Goal: Task Accomplishment & Management: Manage account settings

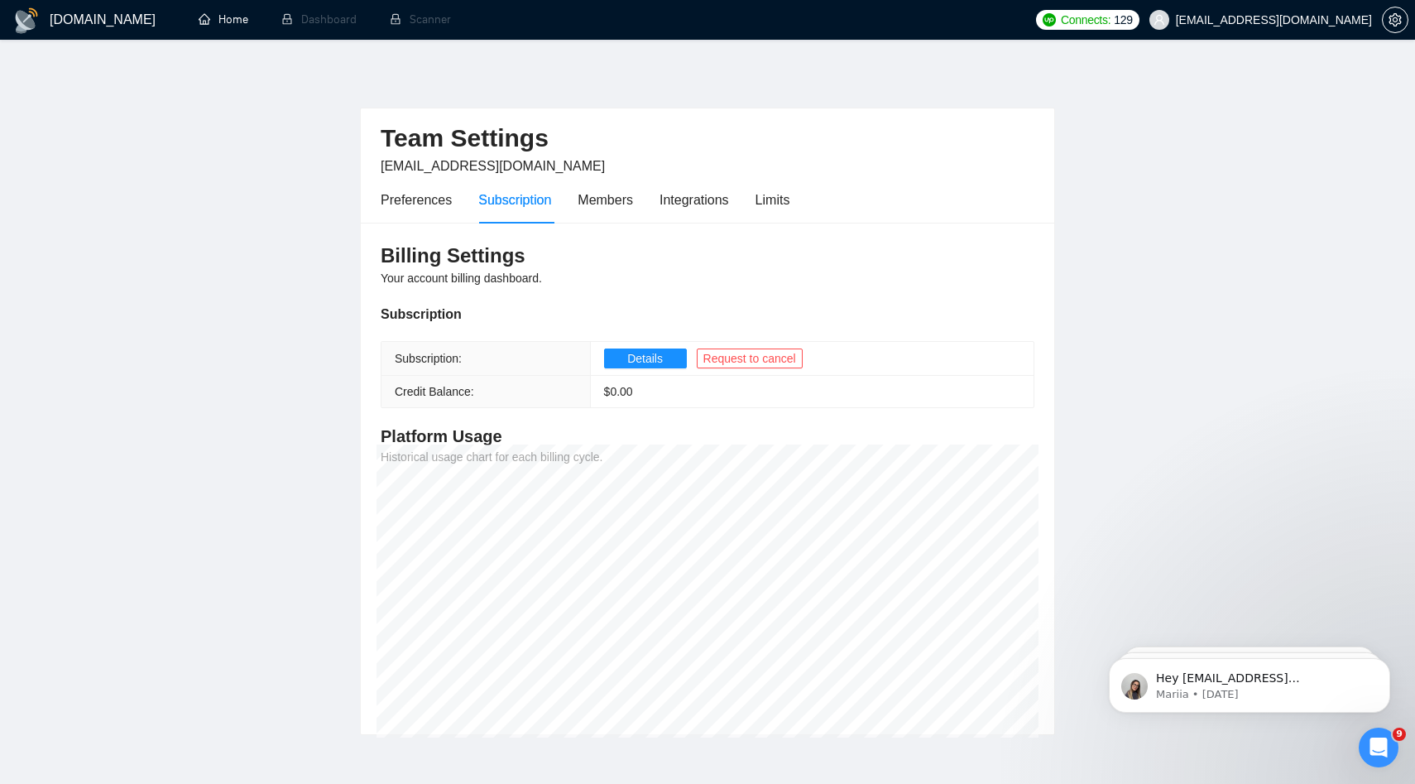
click at [227, 16] on link "Home" at bounding box center [224, 19] width 50 height 14
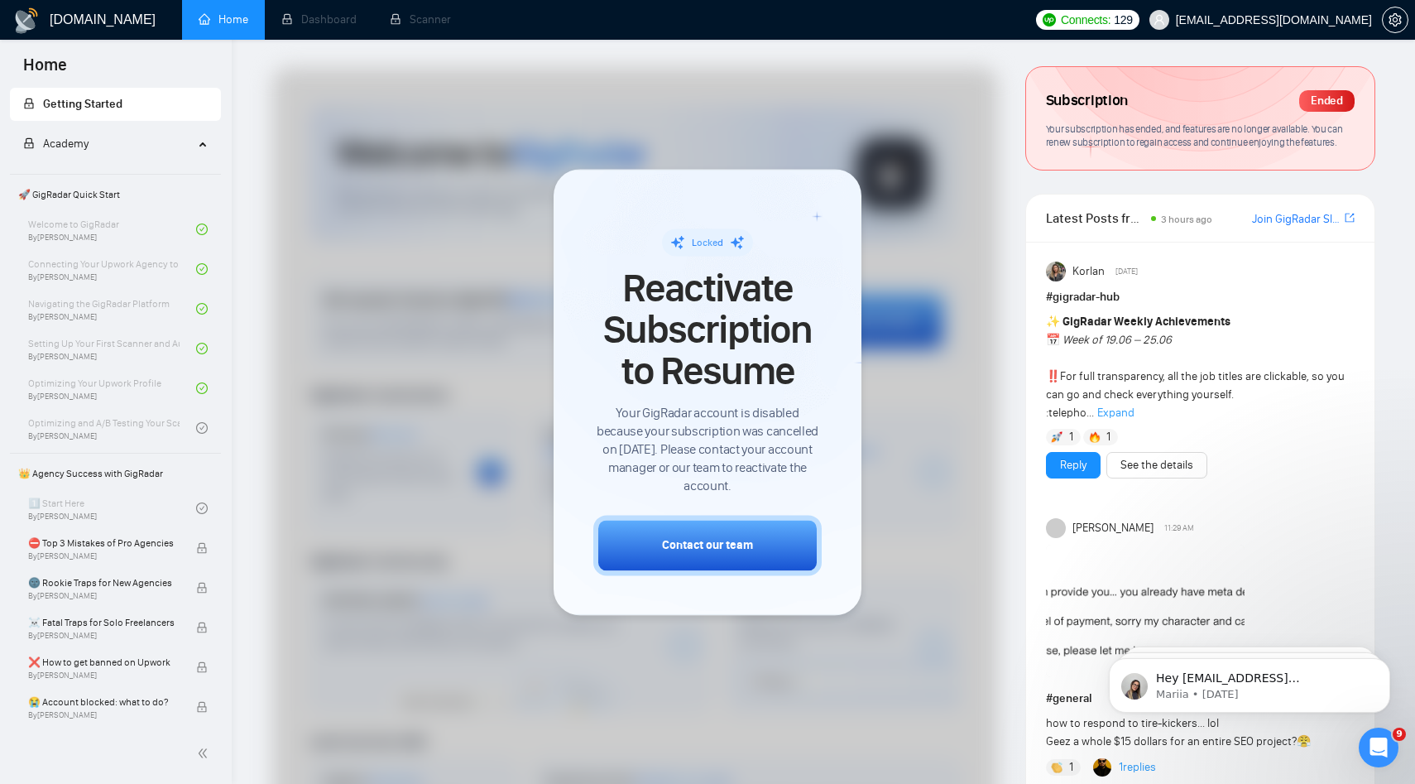
click at [207, 36] on li "Home" at bounding box center [223, 20] width 83 height 40
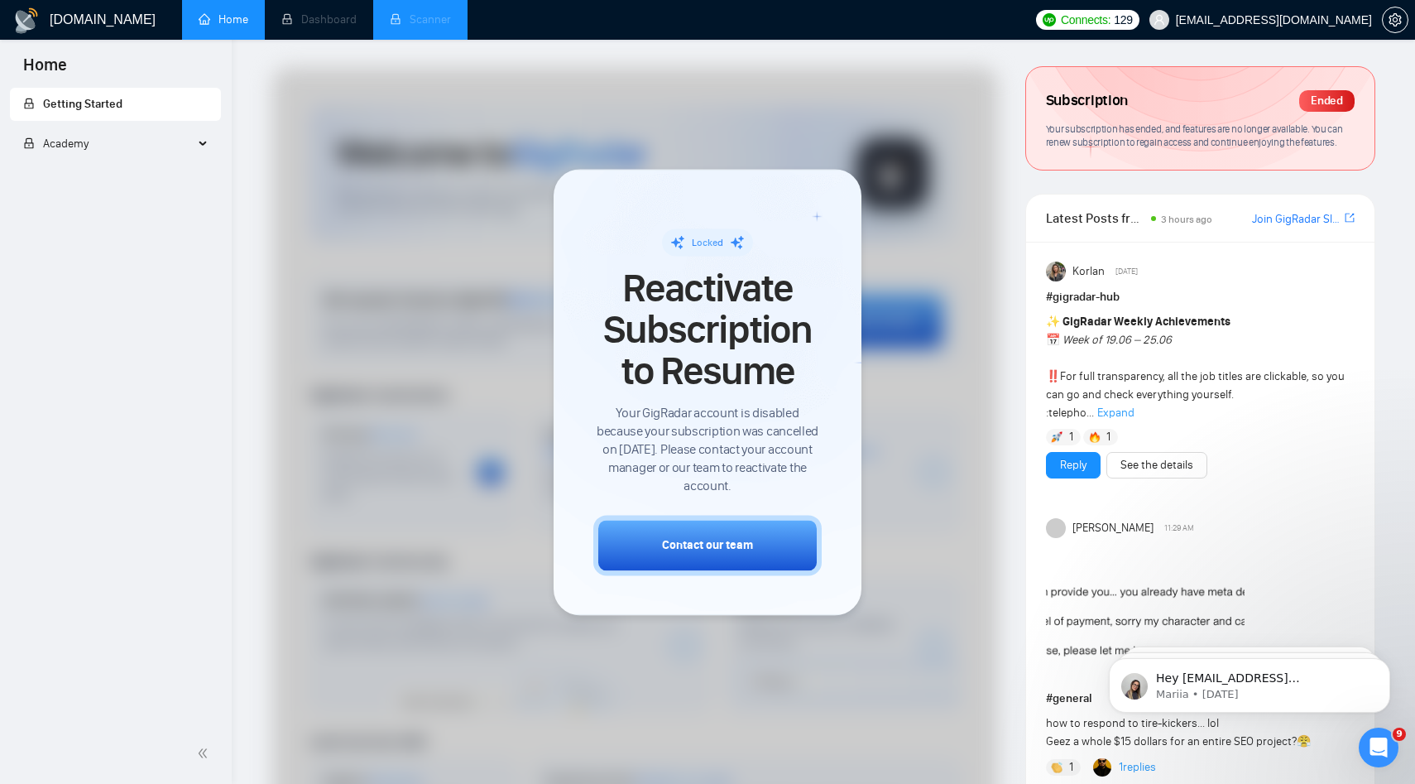
click at [414, 36] on li "Scanner" at bounding box center [420, 20] width 94 height 40
click at [430, 14] on li "Scanner" at bounding box center [420, 20] width 94 height 40
click at [792, 338] on span "Reactivate Subscription to Resume" at bounding box center [707, 329] width 228 height 125
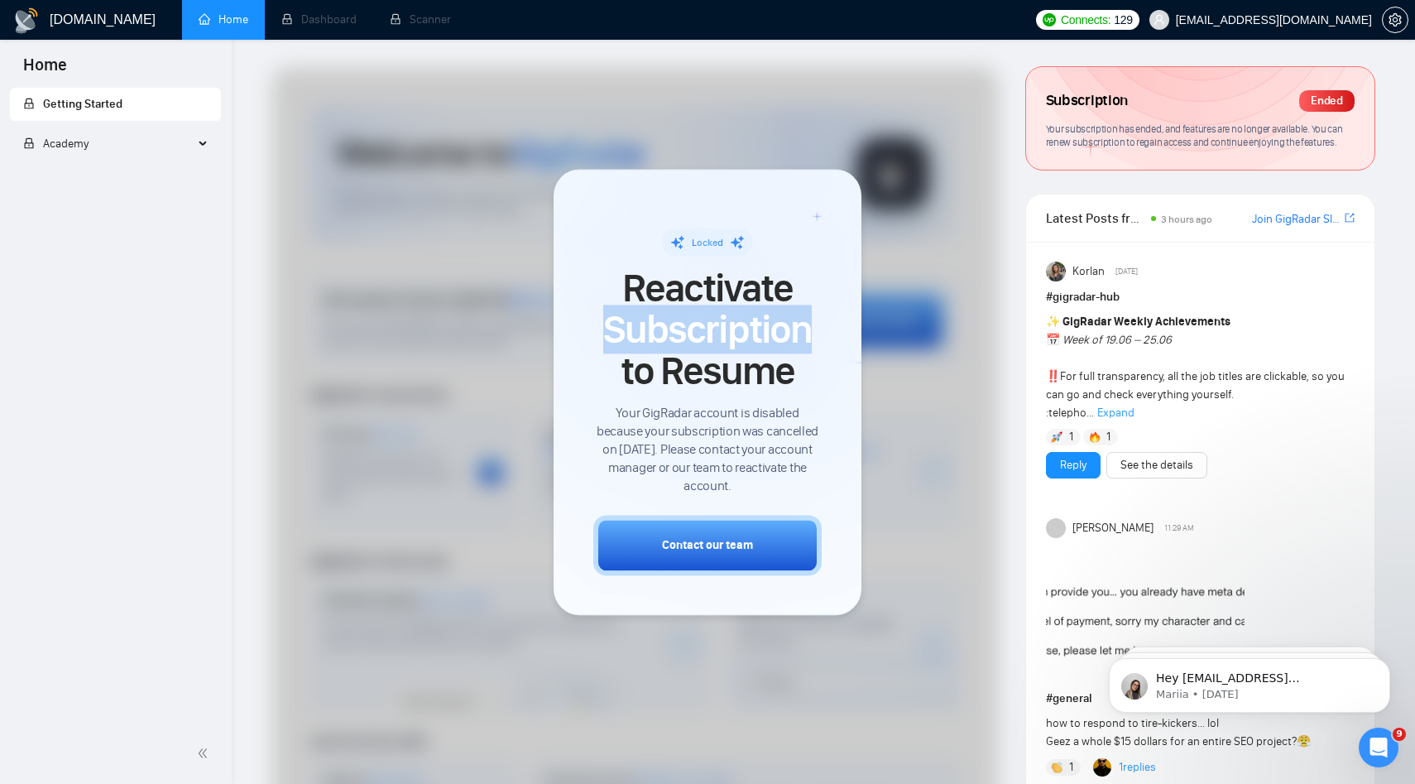
click at [792, 338] on span "Reactivate Subscription to Resume" at bounding box center [707, 329] width 228 height 125
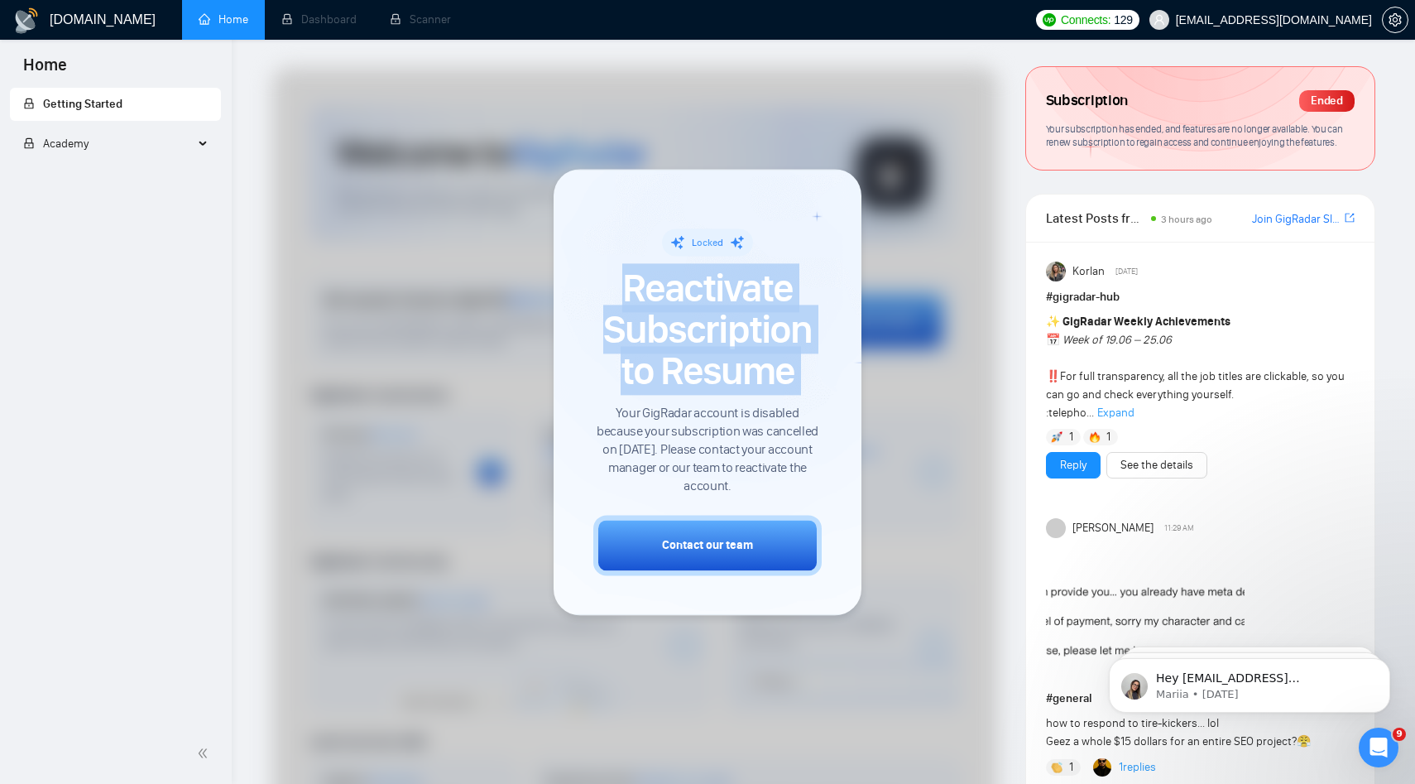
click at [792, 338] on span "Reactivate Subscription to Resume" at bounding box center [707, 329] width 228 height 125
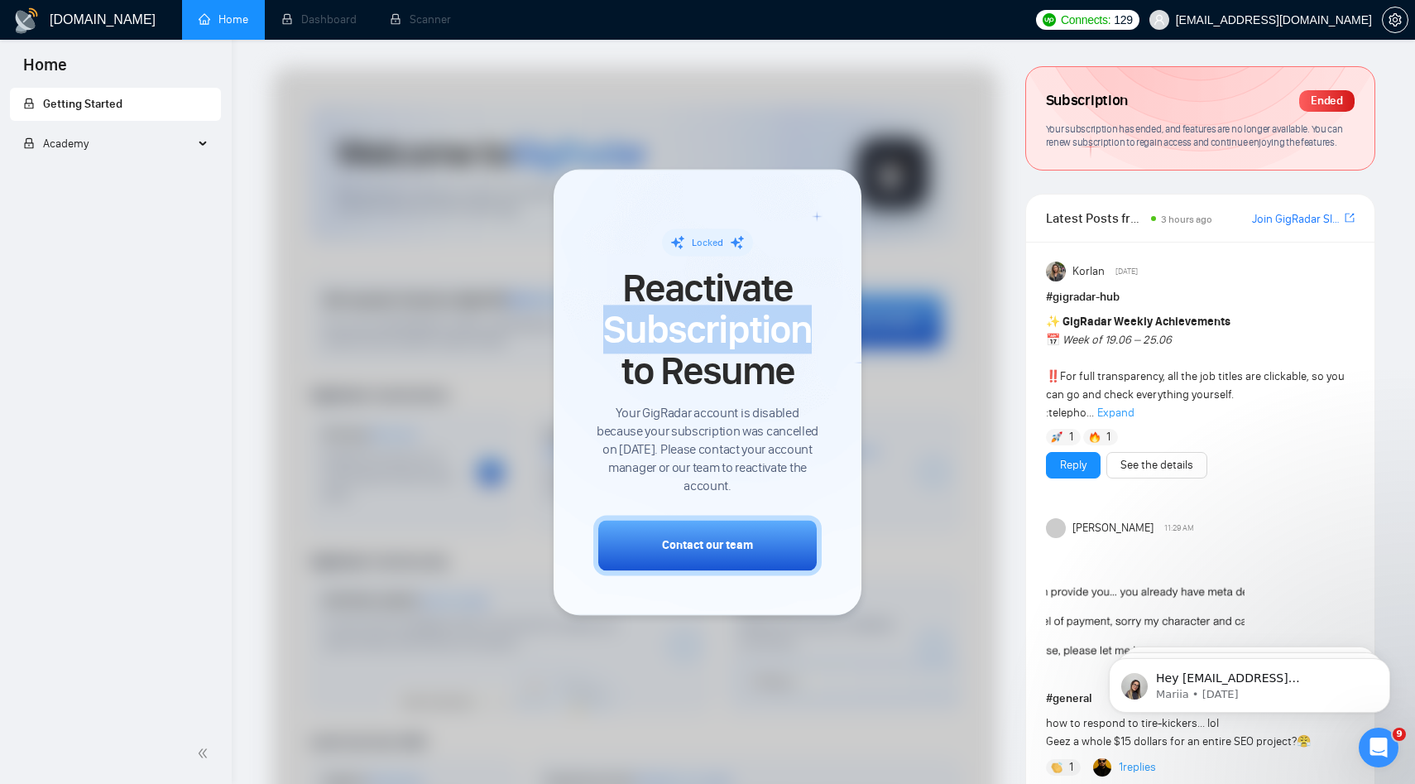
click at [792, 338] on span "Reactivate Subscription to Resume" at bounding box center [707, 329] width 228 height 125
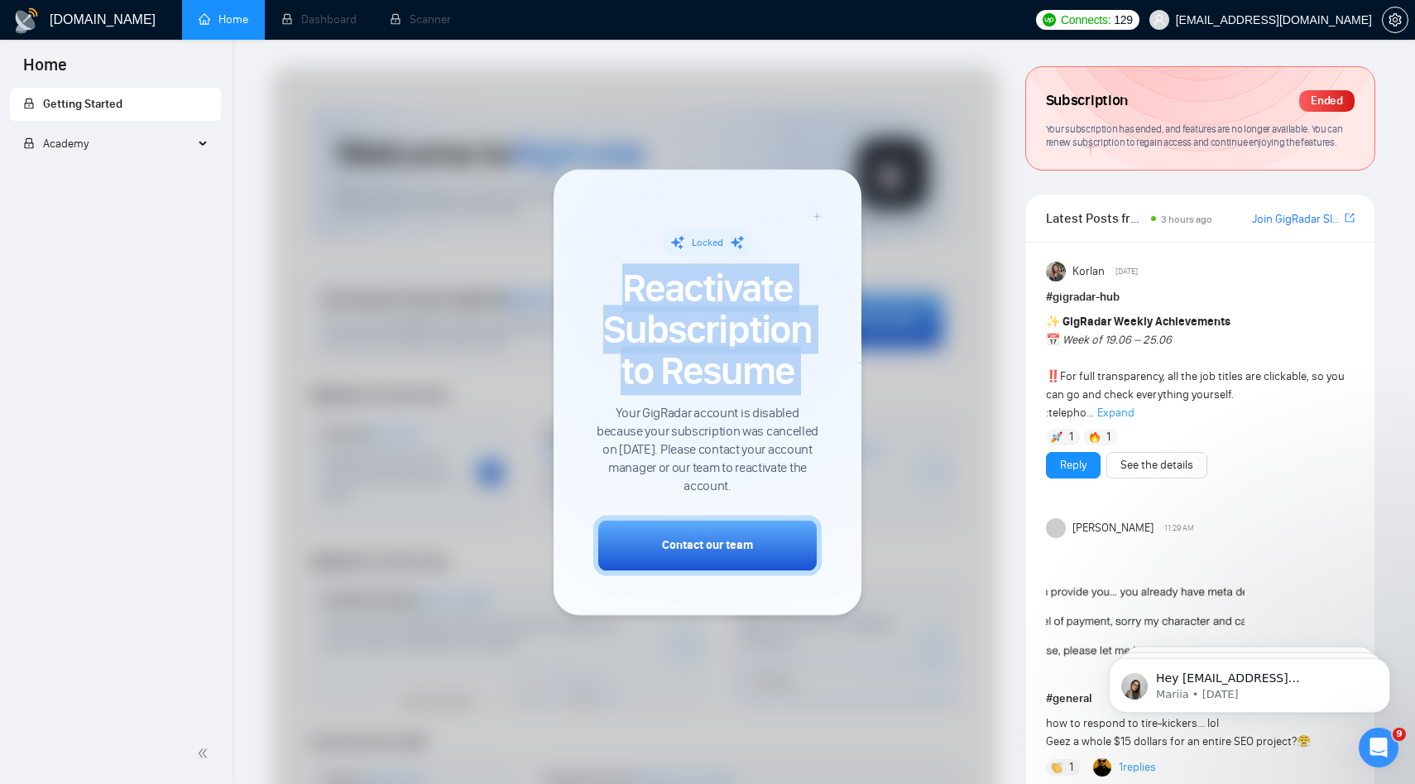
click at [792, 338] on span "Reactivate Subscription to Resume" at bounding box center [707, 329] width 228 height 125
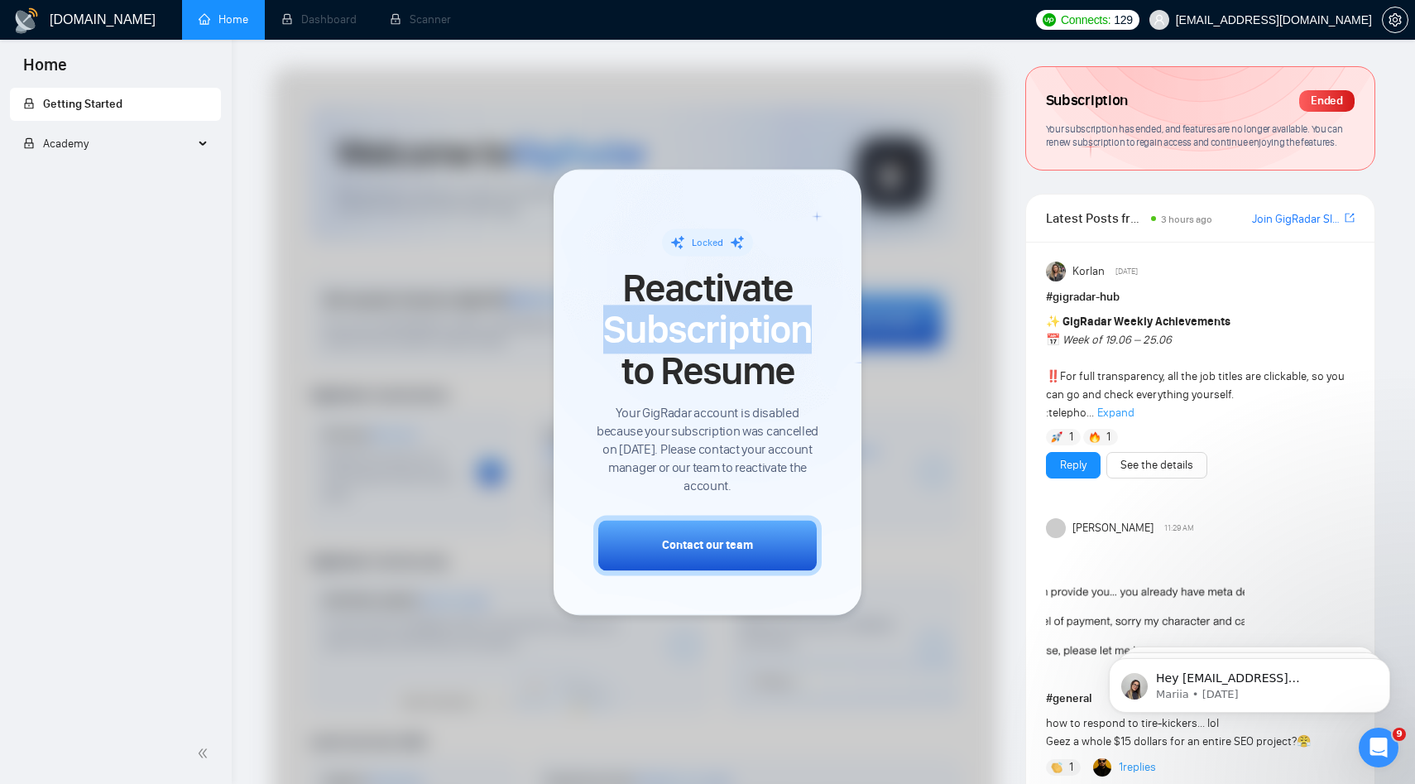
click at [792, 338] on span "Reactivate Subscription to Resume" at bounding box center [707, 329] width 228 height 125
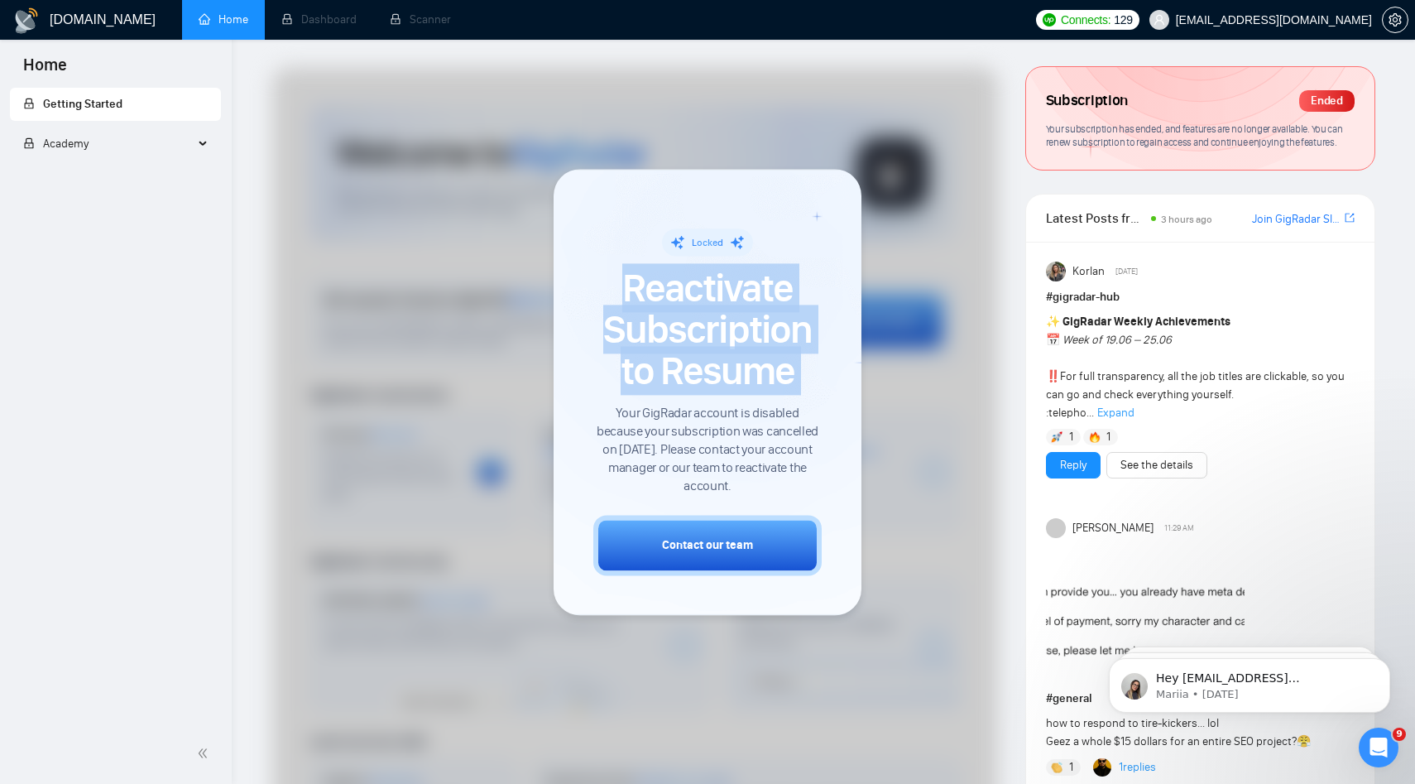
click at [792, 338] on span "Reactivate Subscription to Resume" at bounding box center [707, 329] width 228 height 125
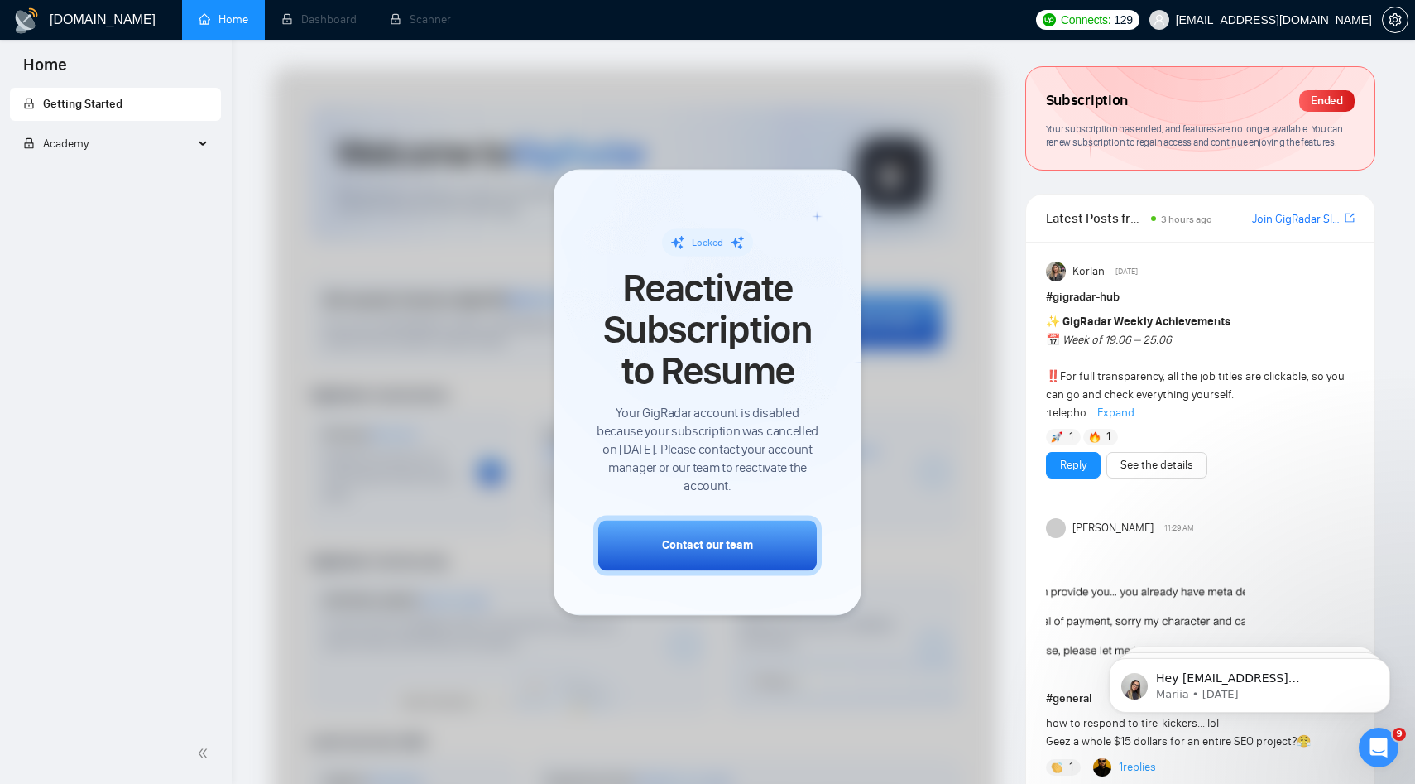
click at [199, 146] on div "Academy" at bounding box center [116, 143] width 212 height 33
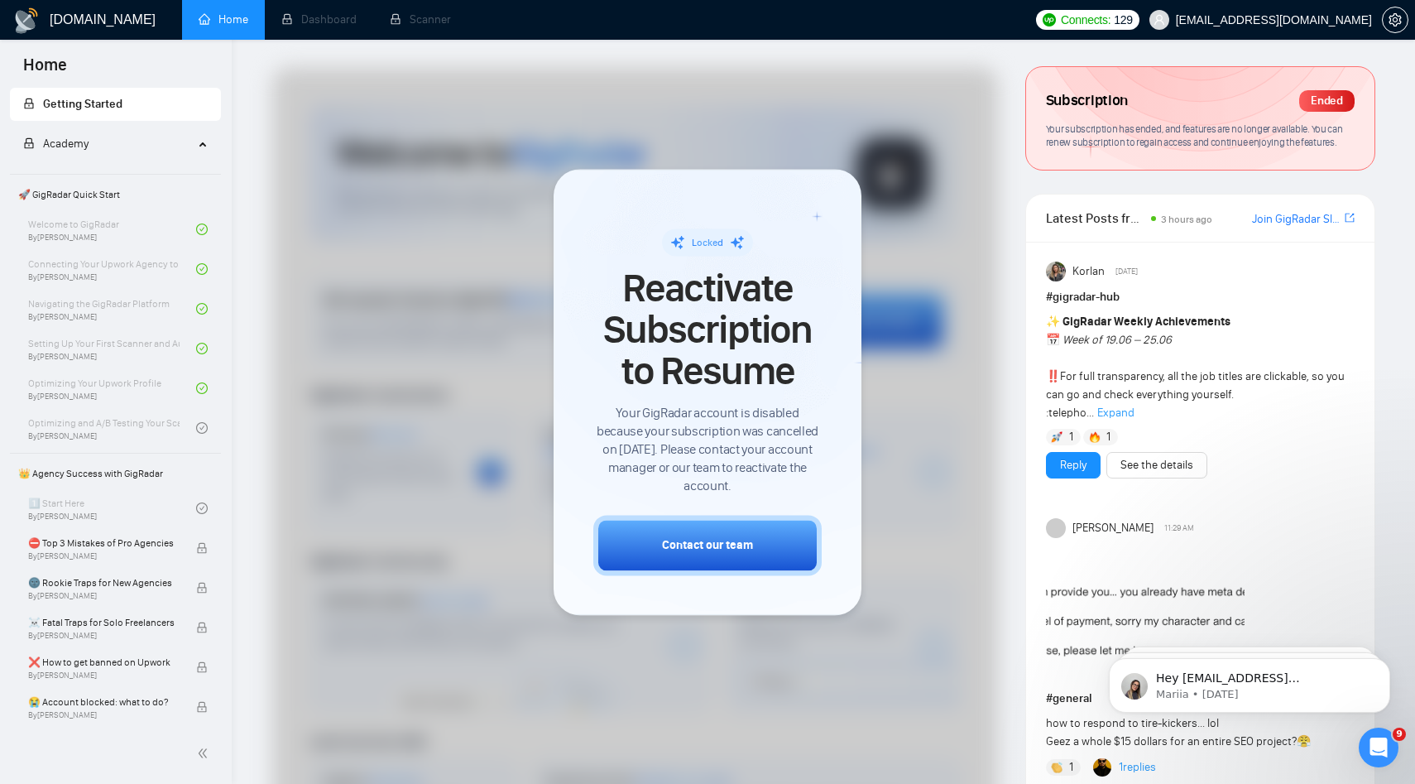
click at [207, 146] on div "Academy" at bounding box center [116, 143] width 212 height 33
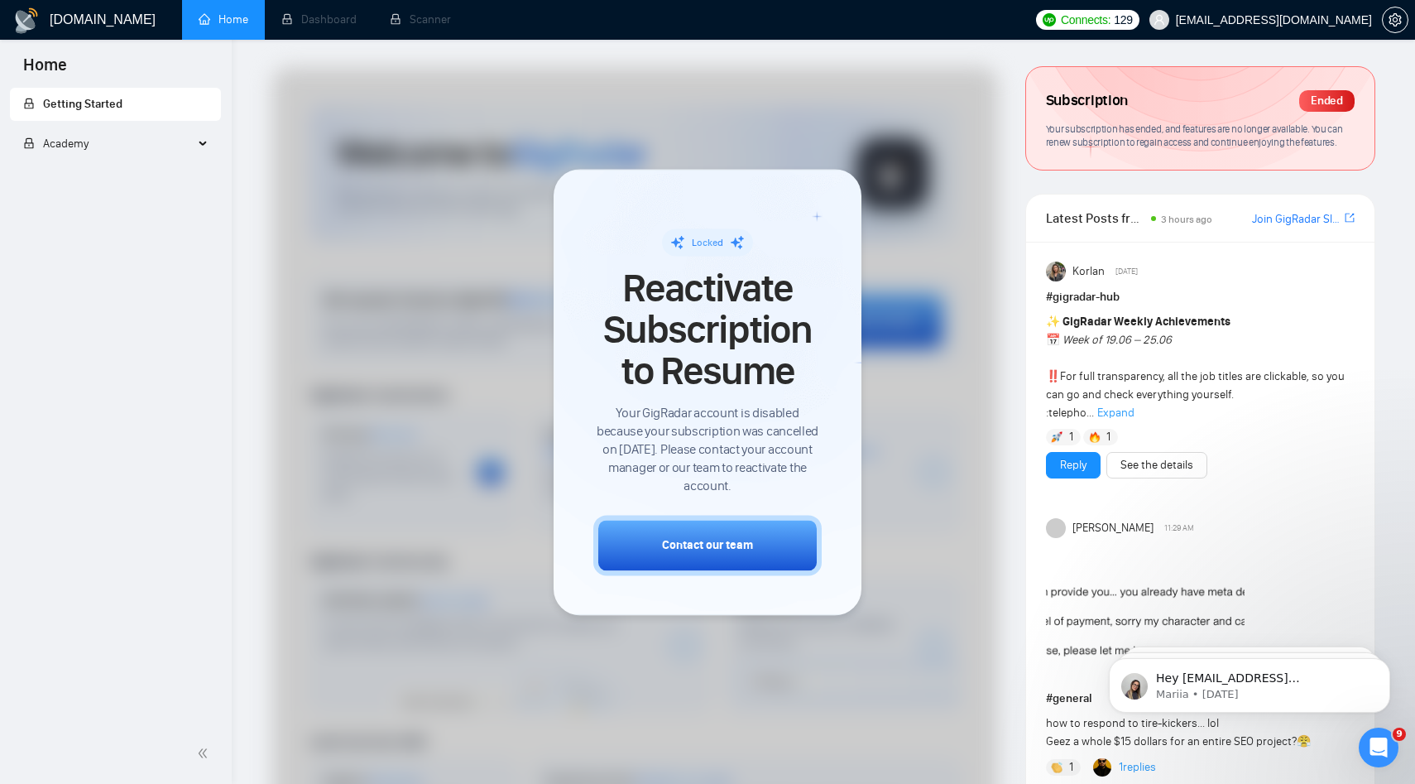
click at [207, 146] on div "Academy" at bounding box center [116, 143] width 212 height 33
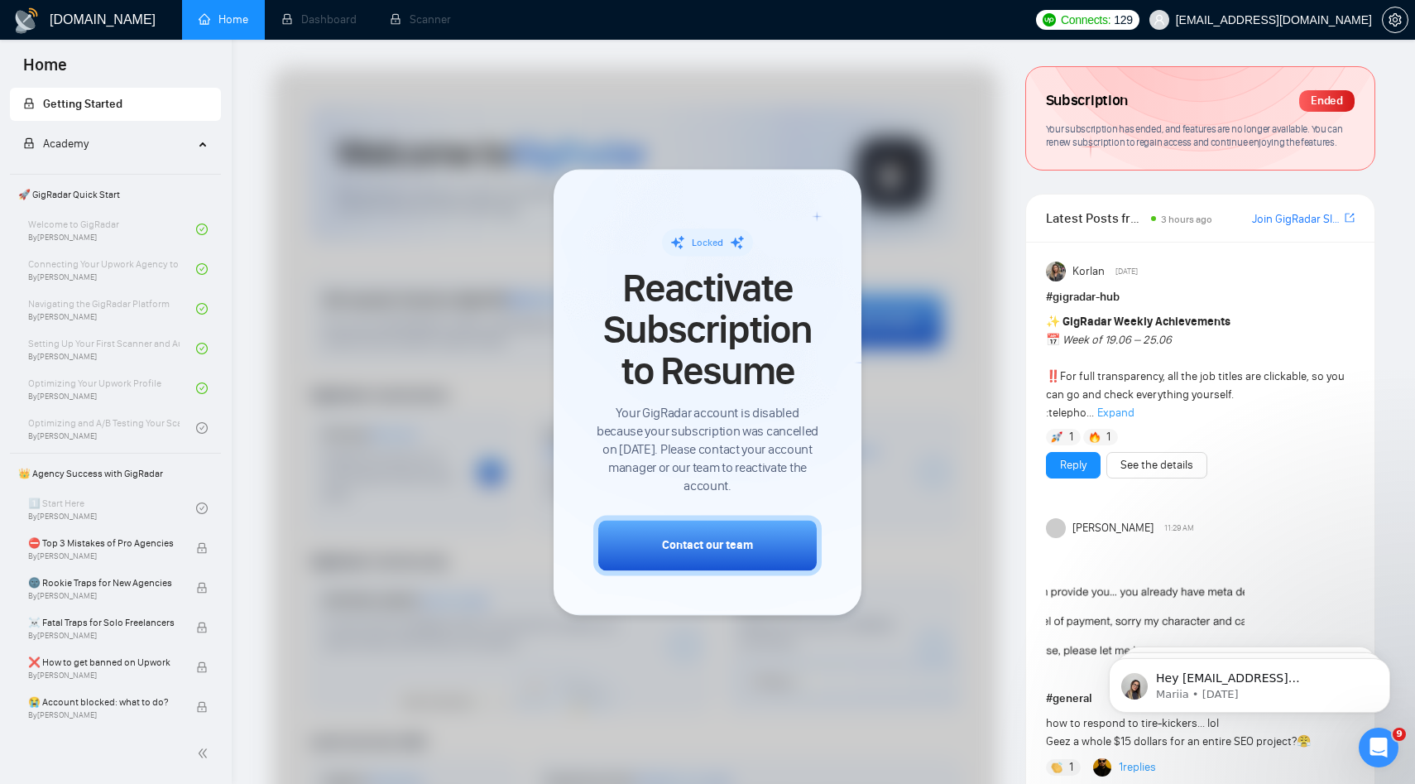
click at [184, 155] on span "Academy" at bounding box center [108, 143] width 170 height 33
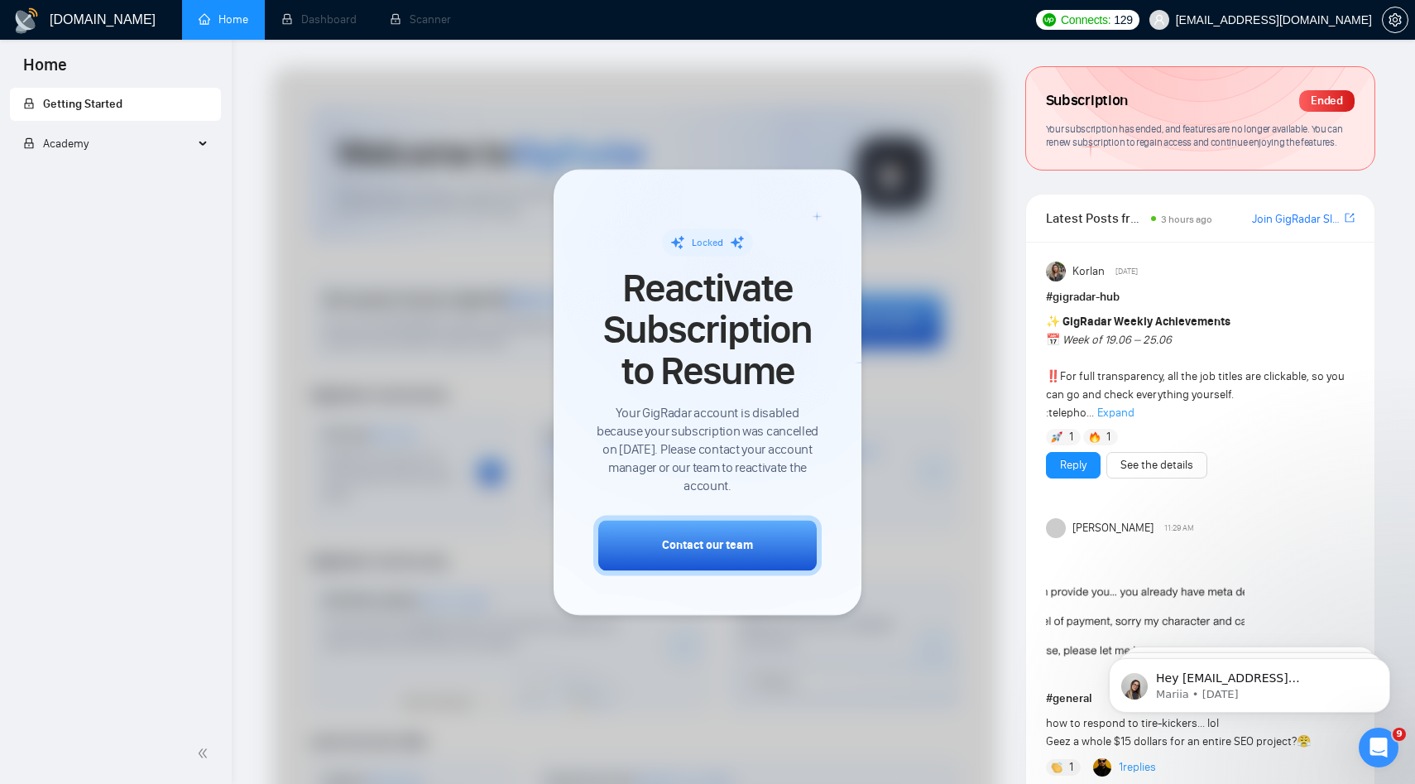
click at [1385, 737] on div "Open Intercom Messenger" at bounding box center [1378, 747] width 55 height 55
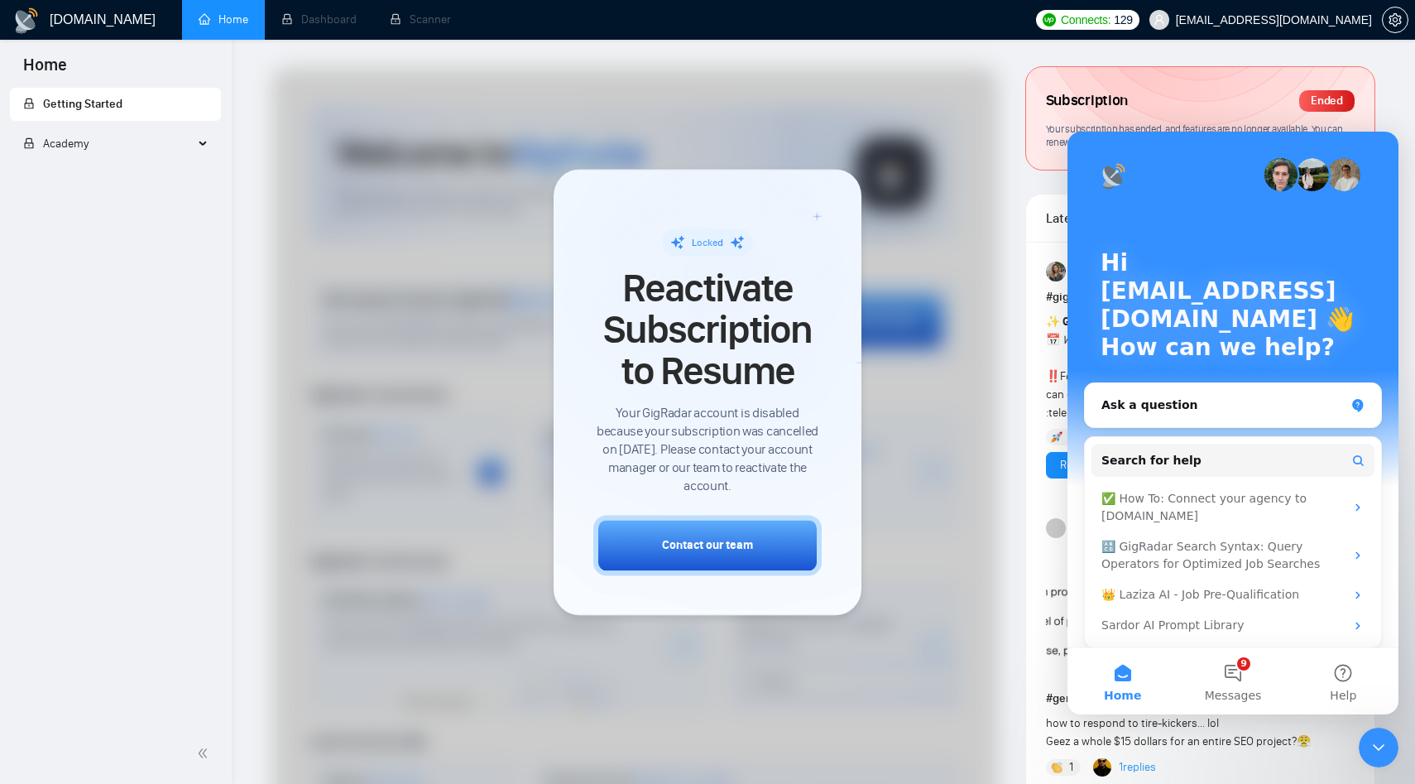
click at [664, 204] on div "Locked Reactivate Subscription to Resume Your GigRadar account is disabled beca…" at bounding box center [708, 392] width 308 height 446
click at [1375, 750] on icon "Close Intercom Messenger" at bounding box center [1379, 747] width 20 height 20
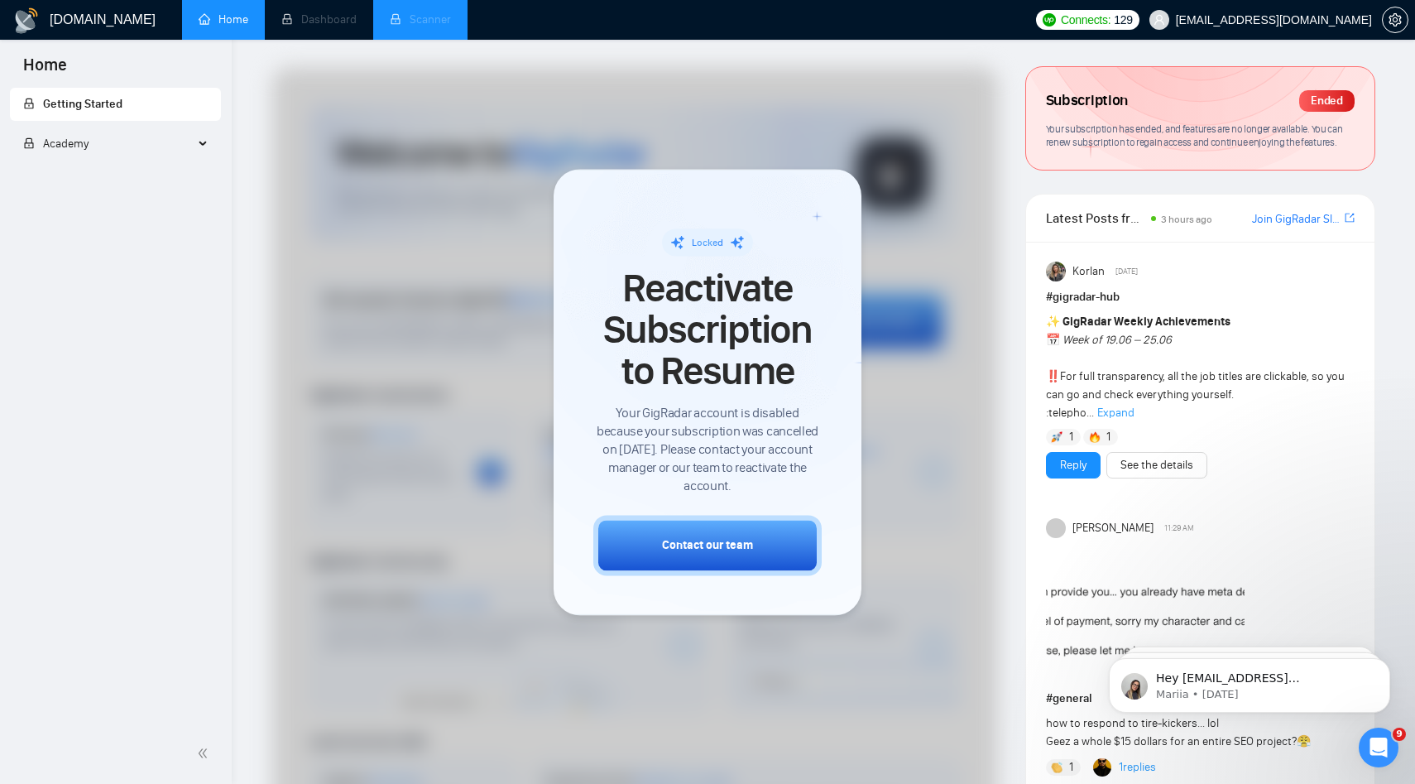
click at [422, 14] on li "Scanner" at bounding box center [420, 20] width 94 height 40
